Goal: Task Accomplishment & Management: Complete application form

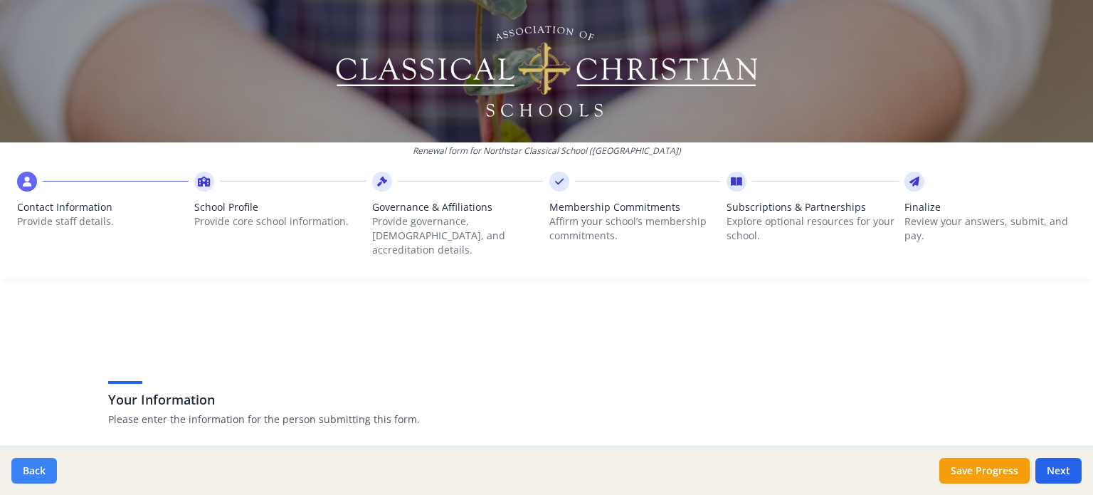
click at [49, 467] on button "Back" at bounding box center [34, 471] width 46 height 26
click at [39, 466] on button "Back" at bounding box center [34, 471] width 46 height 26
drag, startPoint x: 39, startPoint y: 466, endPoint x: 41, endPoint y: 449, distance: 17.1
click at [38, 466] on button "Back" at bounding box center [34, 471] width 46 height 26
click at [58, 210] on span "Contact Information" at bounding box center [103, 207] width 172 height 14
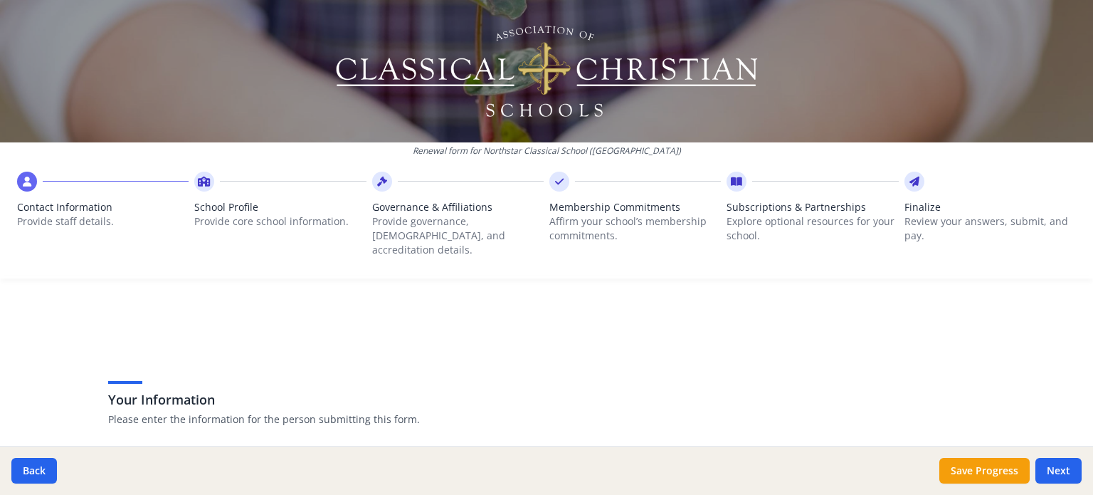
click at [81, 212] on span "Contact Information" at bounding box center [103, 207] width 172 height 14
click at [83, 219] on p "Provide staff details." at bounding box center [103, 221] width 172 height 14
